Goal: Task Accomplishment & Management: Use online tool/utility

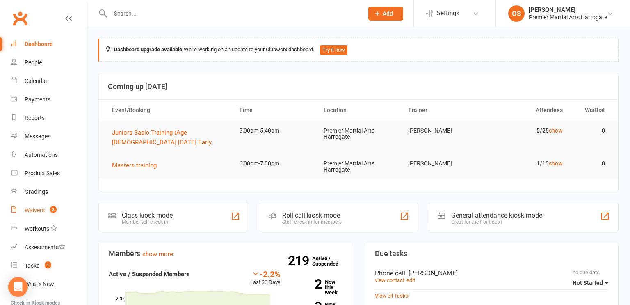
click at [41, 211] on div "Waivers" at bounding box center [35, 210] width 20 height 7
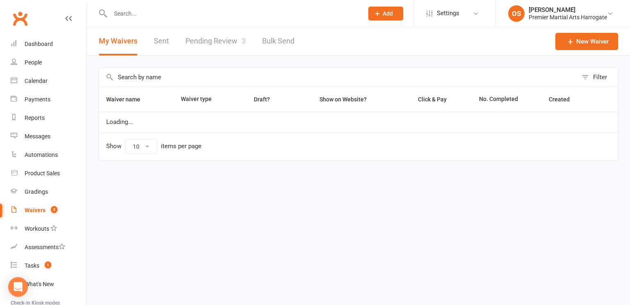
select select "100"
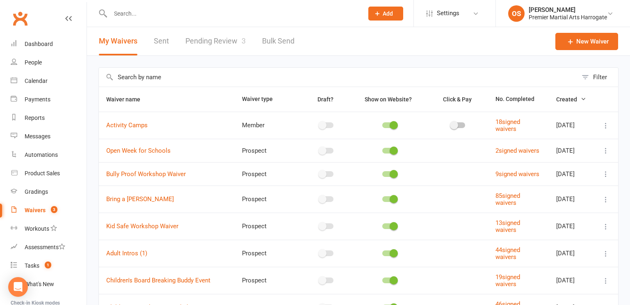
click at [224, 41] on link "Pending Review 3" at bounding box center [216, 41] width 60 height 28
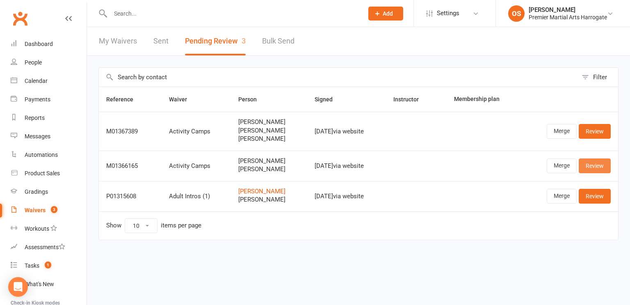
click at [596, 170] on link "Review" at bounding box center [595, 165] width 32 height 15
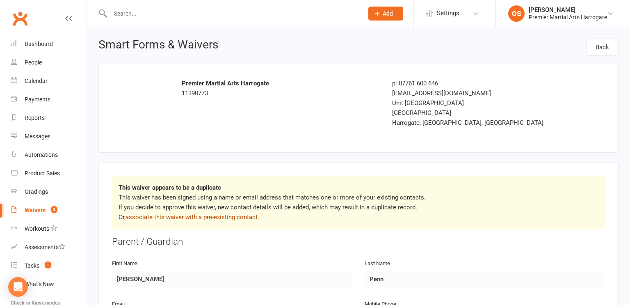
click at [228, 218] on link "associate this waiver with a pre-existing contact" at bounding box center [192, 216] width 132 height 7
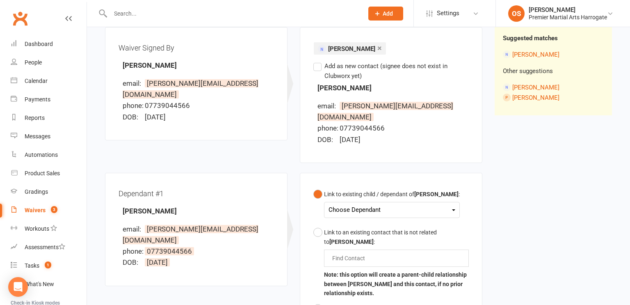
scroll to position [101, 0]
click at [438, 204] on div "Choose Dependant" at bounding box center [392, 209] width 127 height 11
click at [300, 253] on div "Link to existing child / dependant of [PERSON_NAME] : Choose Dependant [PERSON_…" at bounding box center [391, 264] width 183 height 185
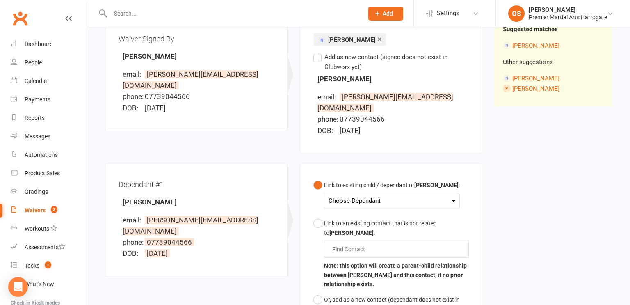
scroll to position [111, 0]
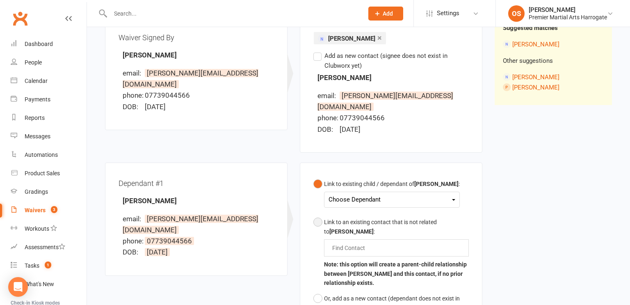
click at [319, 214] on button "Link to an existing contact that is not related to [PERSON_NAME] : Find Contact…" at bounding box center [392, 252] width 156 height 76
click at [365, 243] on input "text" at bounding box center [351, 248] width 38 height 10
click at [314, 214] on button "Link to an existing contact that is not related to [PERSON_NAME] : [PERSON_NAME…" at bounding box center [392, 252] width 156 height 76
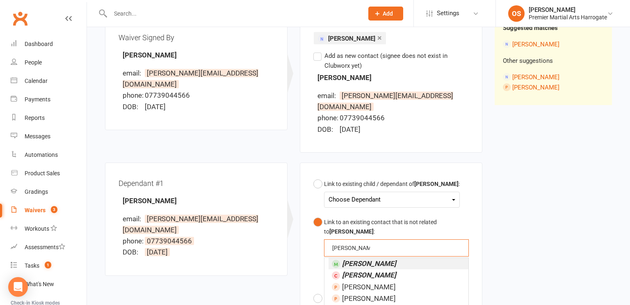
type input "[PERSON_NAME]"
click at [373, 259] on em "[PERSON_NAME]" at bounding box center [369, 263] width 54 height 8
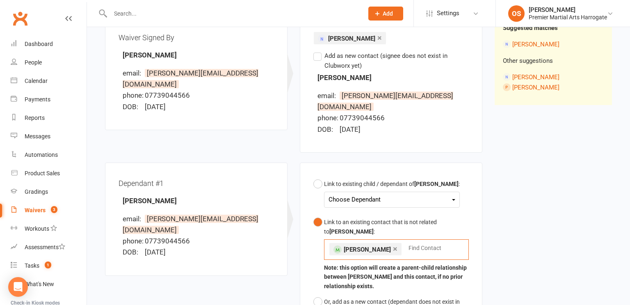
scroll to position [306, 0]
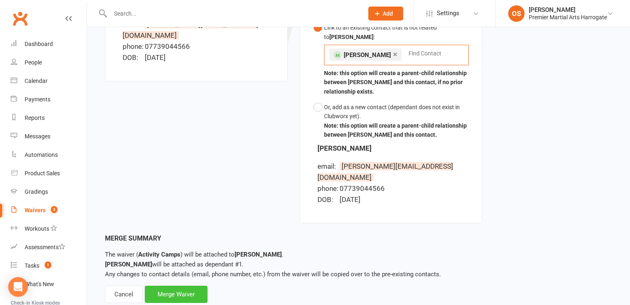
click at [179, 286] on div "Merge Waiver" at bounding box center [176, 294] width 63 height 17
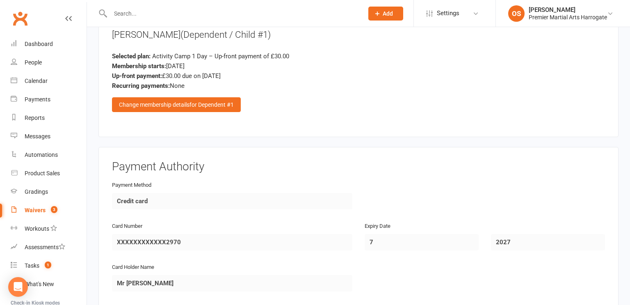
scroll to position [1927, 0]
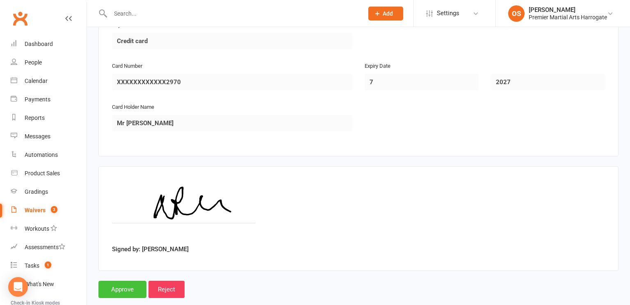
click at [125, 281] on input "Approve" at bounding box center [123, 289] width 48 height 17
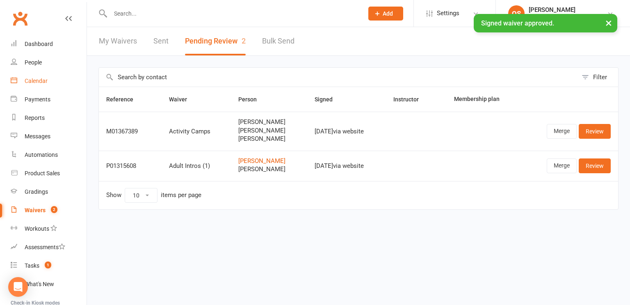
click at [34, 82] on div "Calendar" at bounding box center [36, 81] width 23 height 7
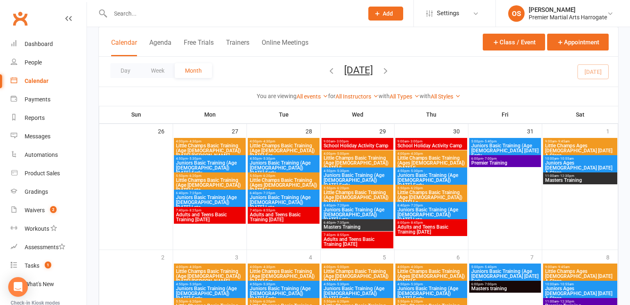
scroll to position [517, 0]
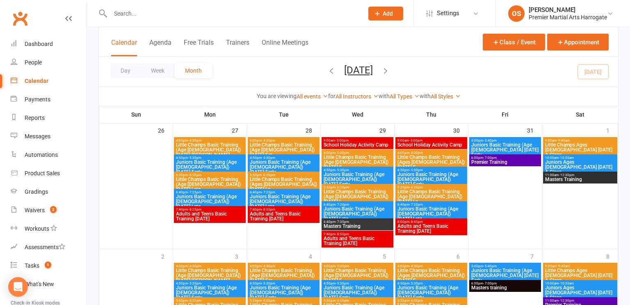
click at [372, 142] on span "School Holiday Activity Camp" at bounding box center [357, 144] width 69 height 5
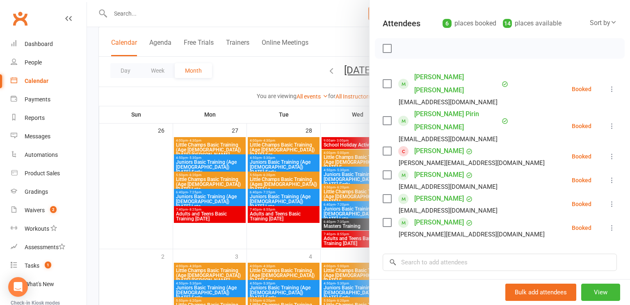
scroll to position [98, 0]
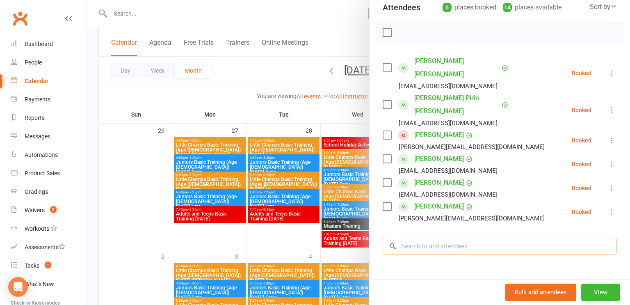
click at [438, 238] on input "search" at bounding box center [500, 246] width 234 height 17
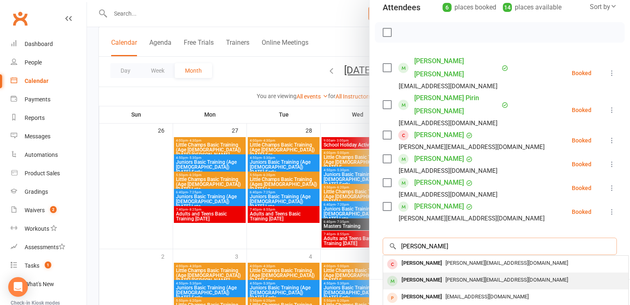
type input "[PERSON_NAME]"
click at [433, 274] on div "[PERSON_NAME]" at bounding box center [422, 280] width 47 height 12
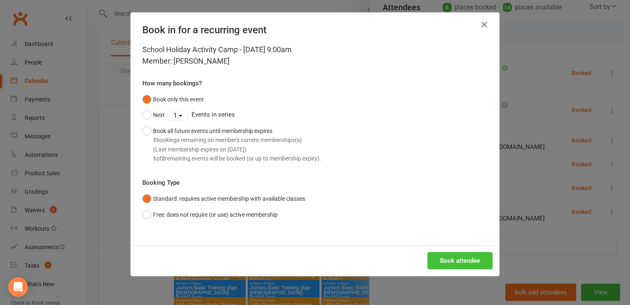
click at [455, 260] on button "Book attendee" at bounding box center [460, 260] width 65 height 17
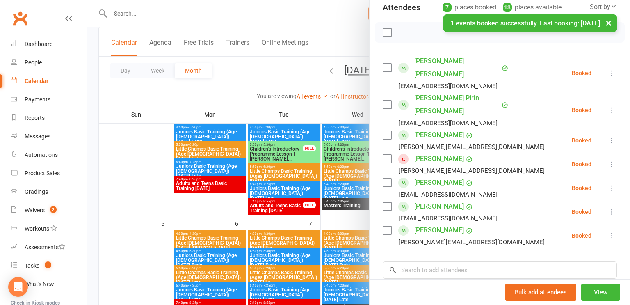
scroll to position [0, 0]
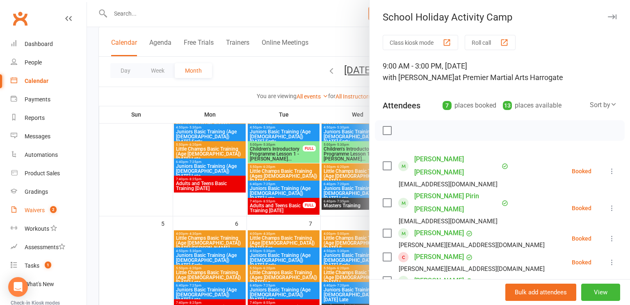
click at [35, 210] on div "Waivers" at bounding box center [35, 210] width 20 height 7
select select "100"
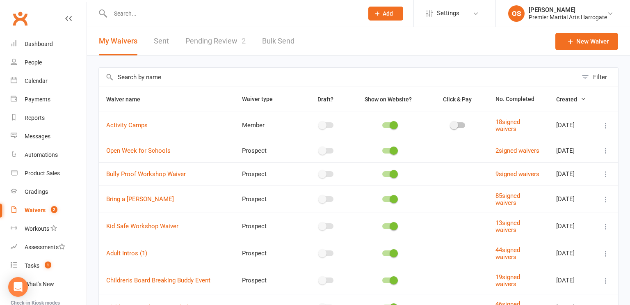
click at [220, 43] on link "Pending Review 2" at bounding box center [216, 41] width 60 height 28
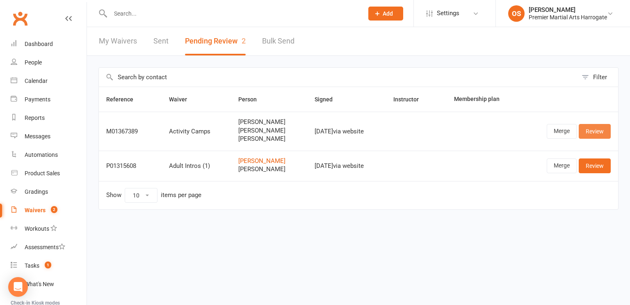
click at [595, 133] on link "Review" at bounding box center [595, 131] width 32 height 15
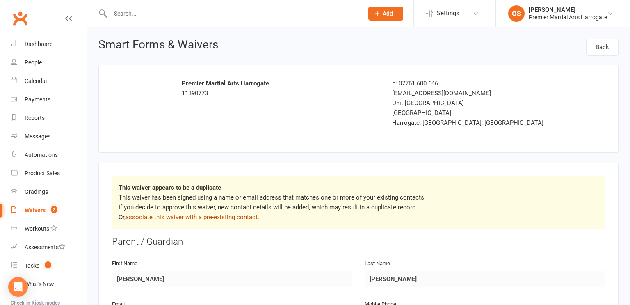
click at [244, 217] on link "associate this waiver with a pre-existing contact" at bounding box center [192, 216] width 132 height 7
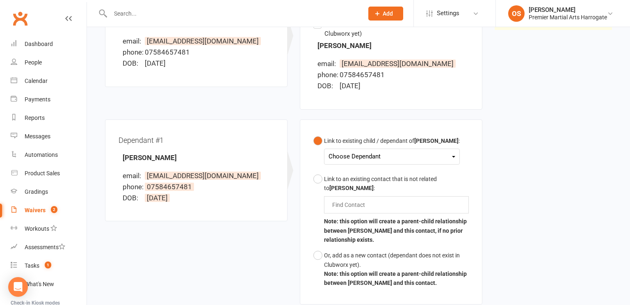
scroll to position [152, 0]
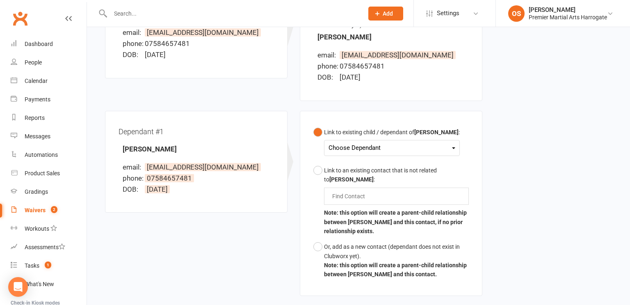
click at [444, 144] on div "Choose Dependant" at bounding box center [392, 147] width 127 height 11
click at [390, 183] on link "[PERSON_NAME]" at bounding box center [369, 185] width 81 height 18
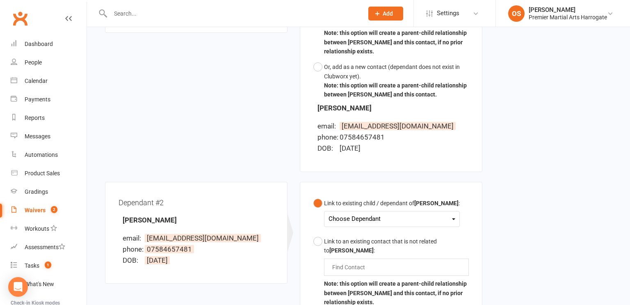
scroll to position [332, 0]
click at [449, 218] on div "Choose Dependant" at bounding box center [392, 218] width 127 height 11
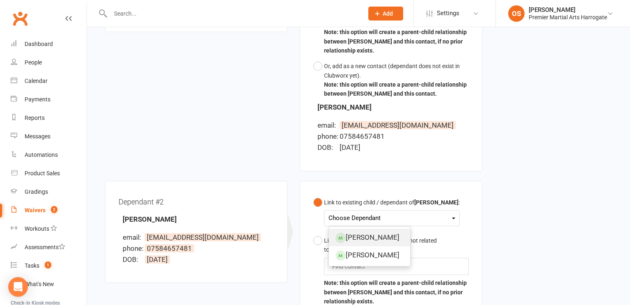
click at [395, 236] on link "[PERSON_NAME]" at bounding box center [369, 238] width 81 height 18
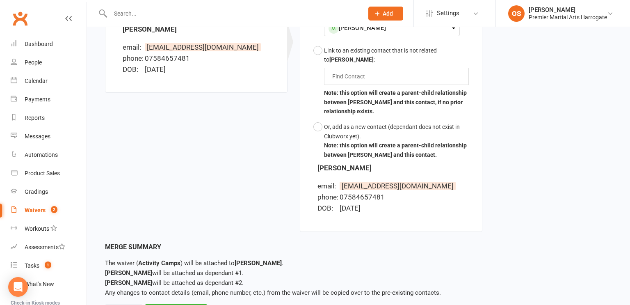
scroll to position [563, 0]
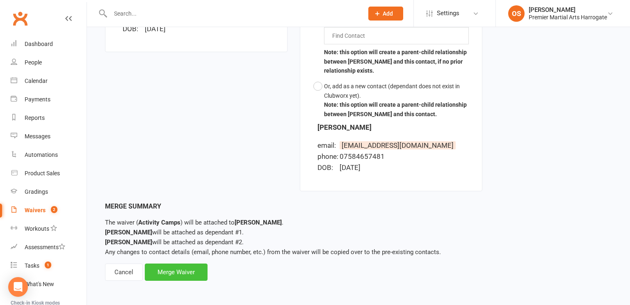
click at [179, 275] on div "Merge Waiver" at bounding box center [176, 271] width 63 height 17
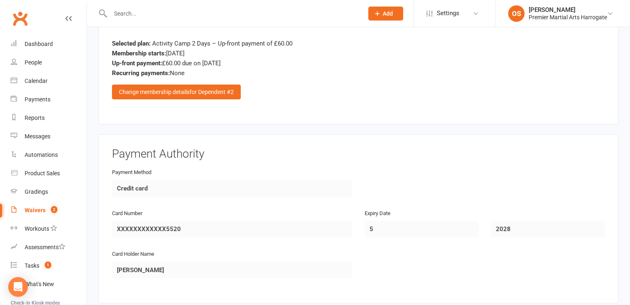
scroll to position [2876, 0]
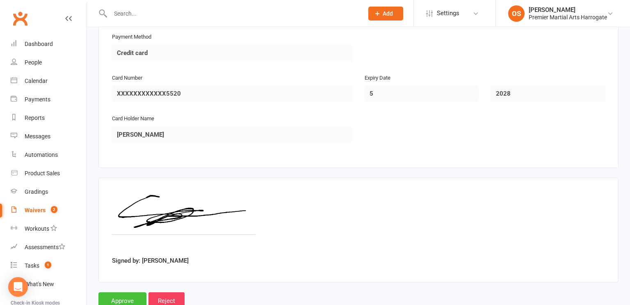
click at [133, 292] on input "Approve" at bounding box center [123, 300] width 48 height 17
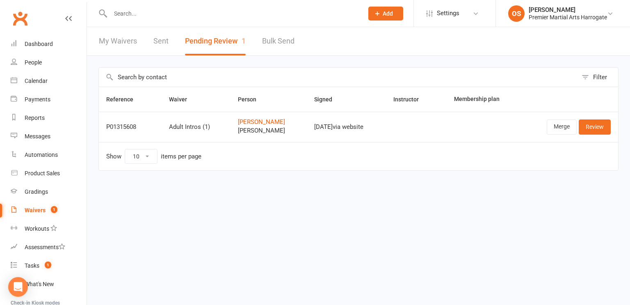
click at [163, 12] on input "text" at bounding box center [233, 13] width 250 height 11
click at [32, 82] on div "Calendar" at bounding box center [36, 81] width 23 height 7
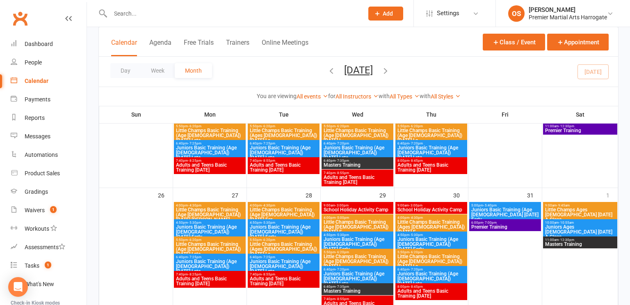
scroll to position [451, 0]
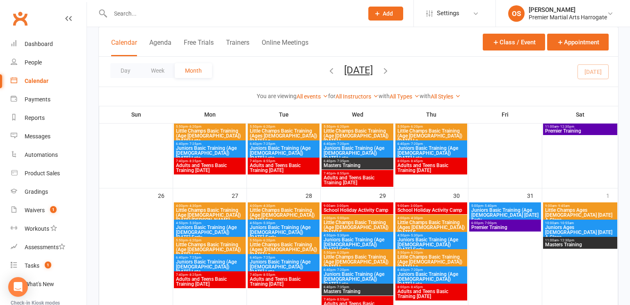
click at [381, 208] on span "School Holiday Activity Camp" at bounding box center [357, 210] width 69 height 5
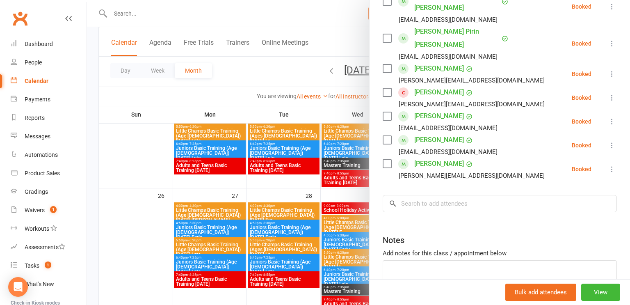
scroll to position [187, 0]
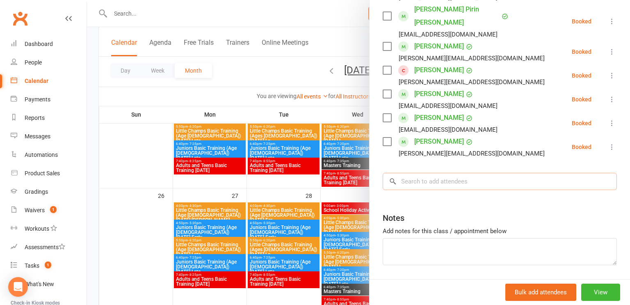
click at [461, 173] on input "search" at bounding box center [500, 181] width 234 height 17
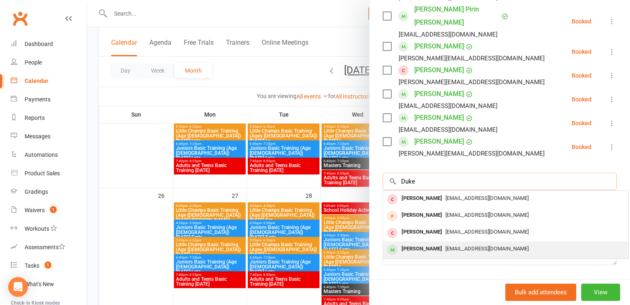
type input "Duke"
click at [425, 243] on div "[PERSON_NAME]" at bounding box center [422, 249] width 47 height 12
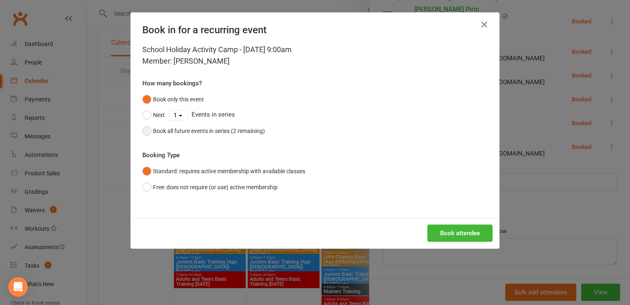
click at [147, 130] on button "Book all future events in series (2 remaining)" at bounding box center [203, 131] width 123 height 16
click at [453, 239] on button "Book attendee" at bounding box center [460, 232] width 65 height 17
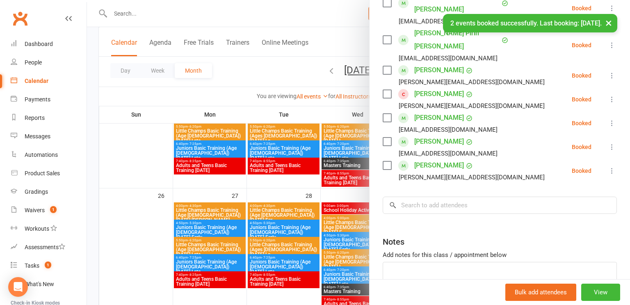
scroll to position [211, 0]
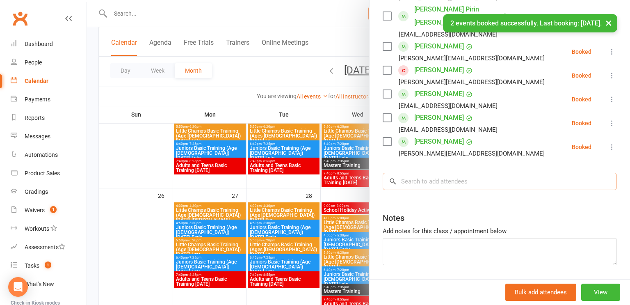
click at [447, 173] on input "search" at bounding box center [500, 181] width 234 height 17
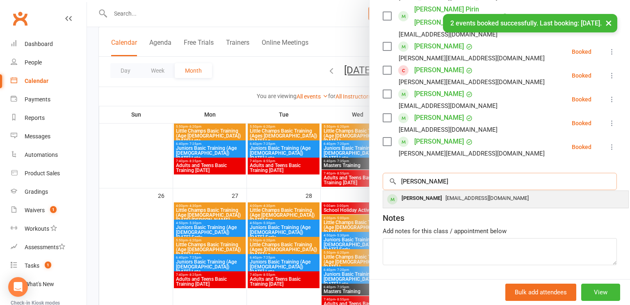
type input "[PERSON_NAME]"
click at [438, 192] on div "[PERSON_NAME]" at bounding box center [422, 198] width 47 height 12
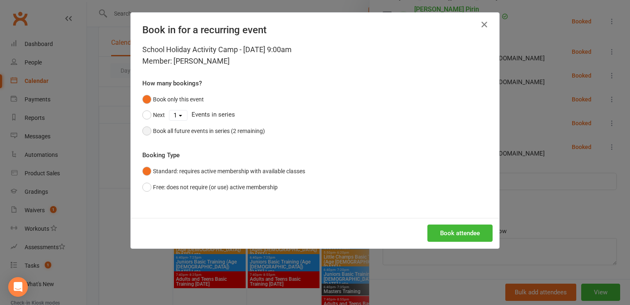
click at [150, 133] on button "Book all future events in series (2 remaining)" at bounding box center [203, 131] width 123 height 16
click at [450, 237] on button "Book attendee" at bounding box center [460, 232] width 65 height 17
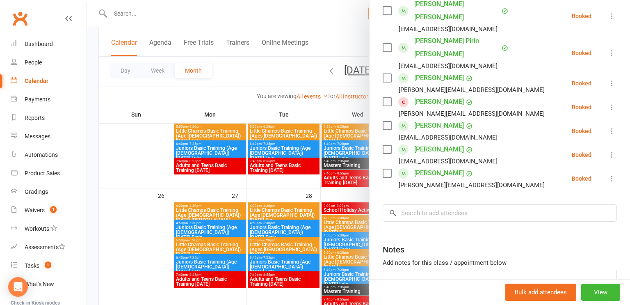
scroll to position [234, 0]
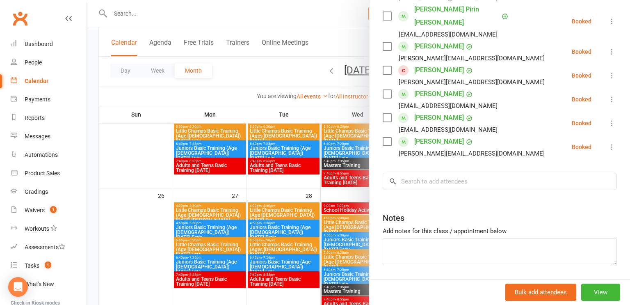
click at [133, 171] on div at bounding box center [358, 152] width 543 height 305
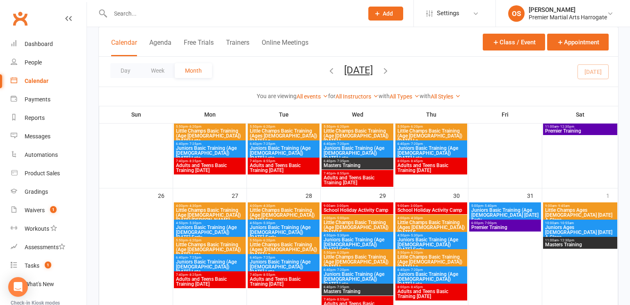
click at [367, 208] on span "School Holiday Activity Camp" at bounding box center [357, 210] width 69 height 5
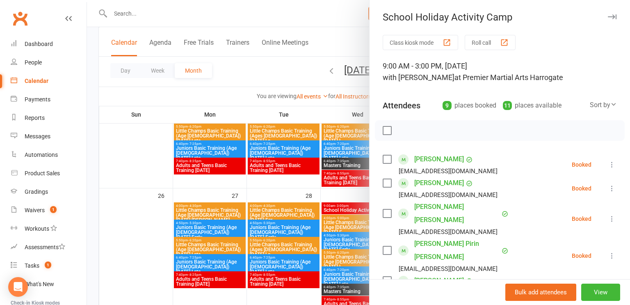
click at [122, 176] on div at bounding box center [358, 152] width 543 height 305
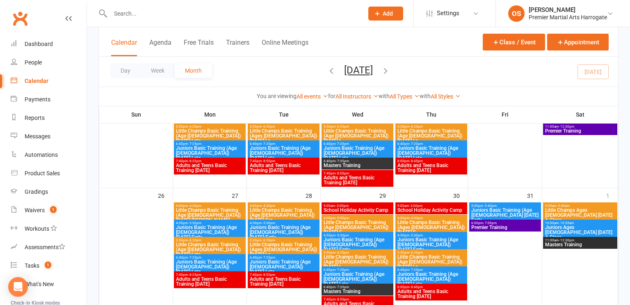
click at [412, 208] on span "School Holiday Activity Camp" at bounding box center [431, 210] width 69 height 5
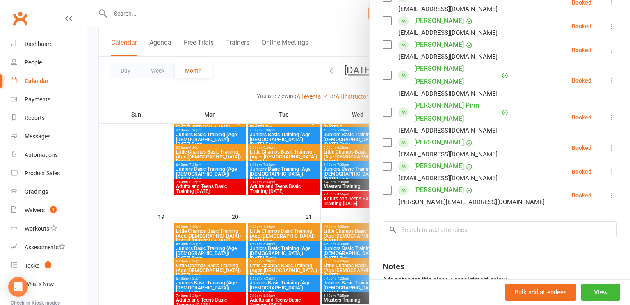
scroll to position [316, 0]
